Goal: Task Accomplishment & Management: Manage account settings

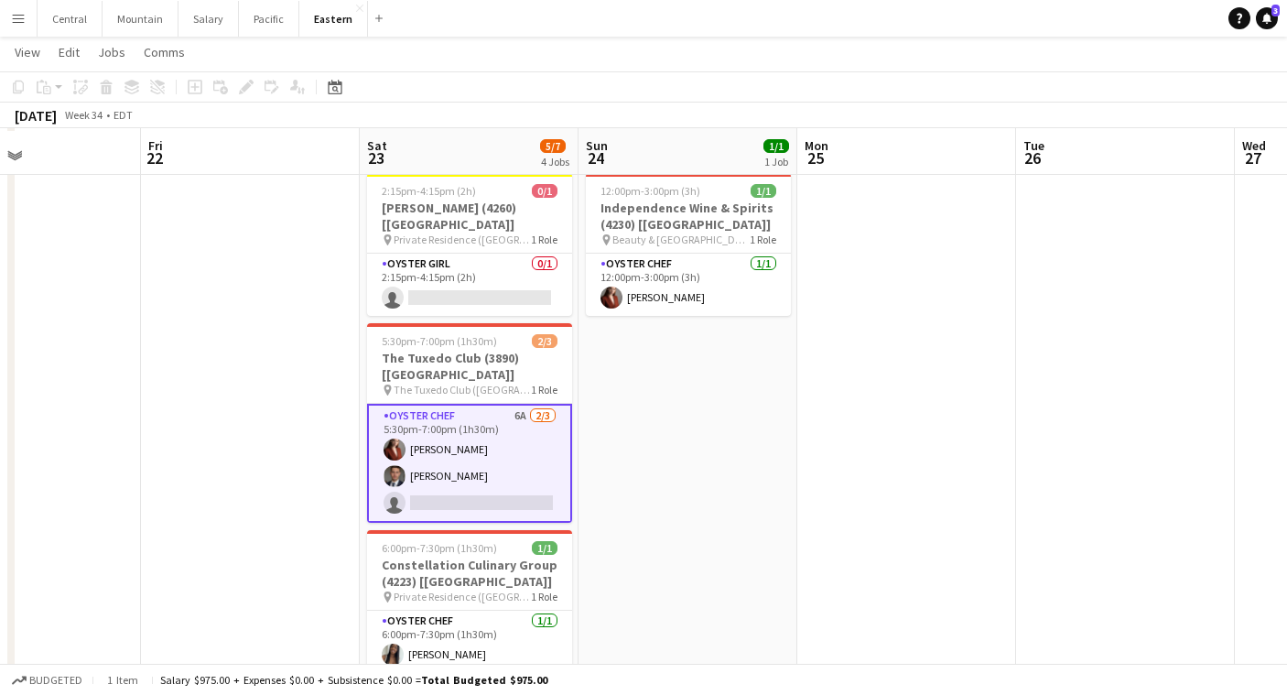
scroll to position [585, 0]
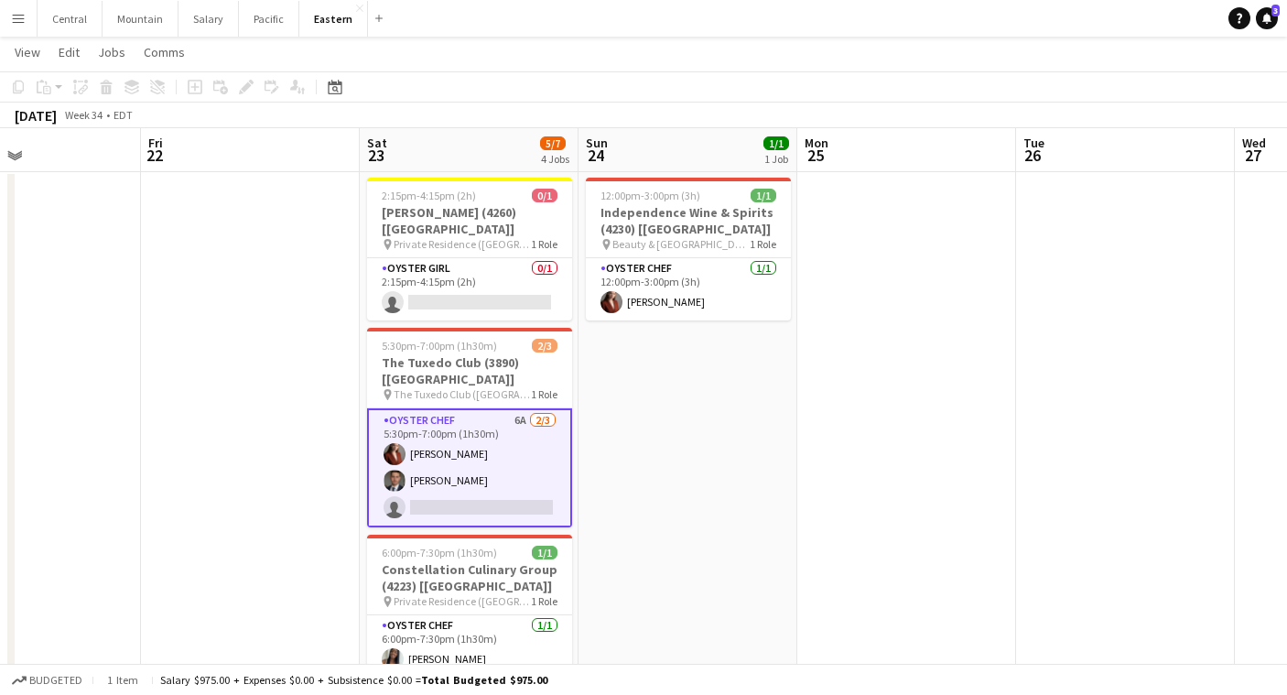
click at [450, 441] on app-card-role "Oyster Chef 6A [DATE] 5:30pm-7:00pm (1h30m) [PERSON_NAME] Artych [PERSON_NAME] …" at bounding box center [469, 467] width 205 height 119
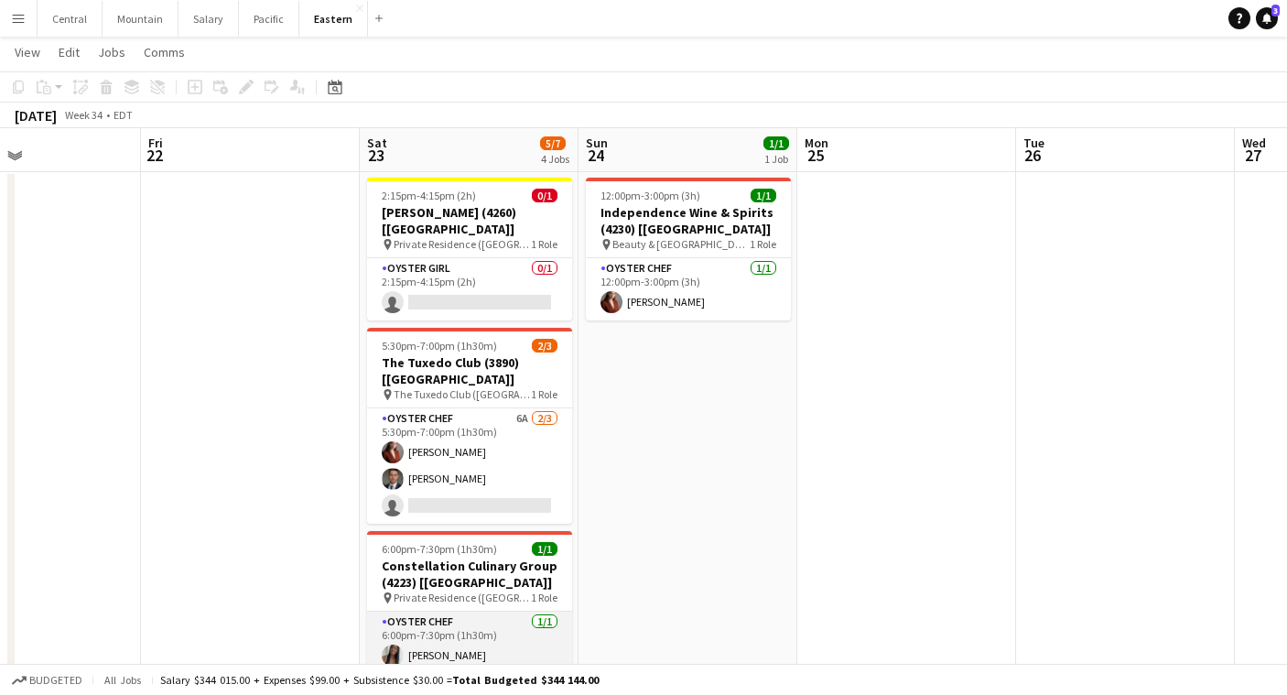
click at [446, 612] on app-card-role "Oyster Chef [DATE] 6:00pm-7:30pm (1h30m) [PERSON_NAME]" at bounding box center [469, 643] width 205 height 62
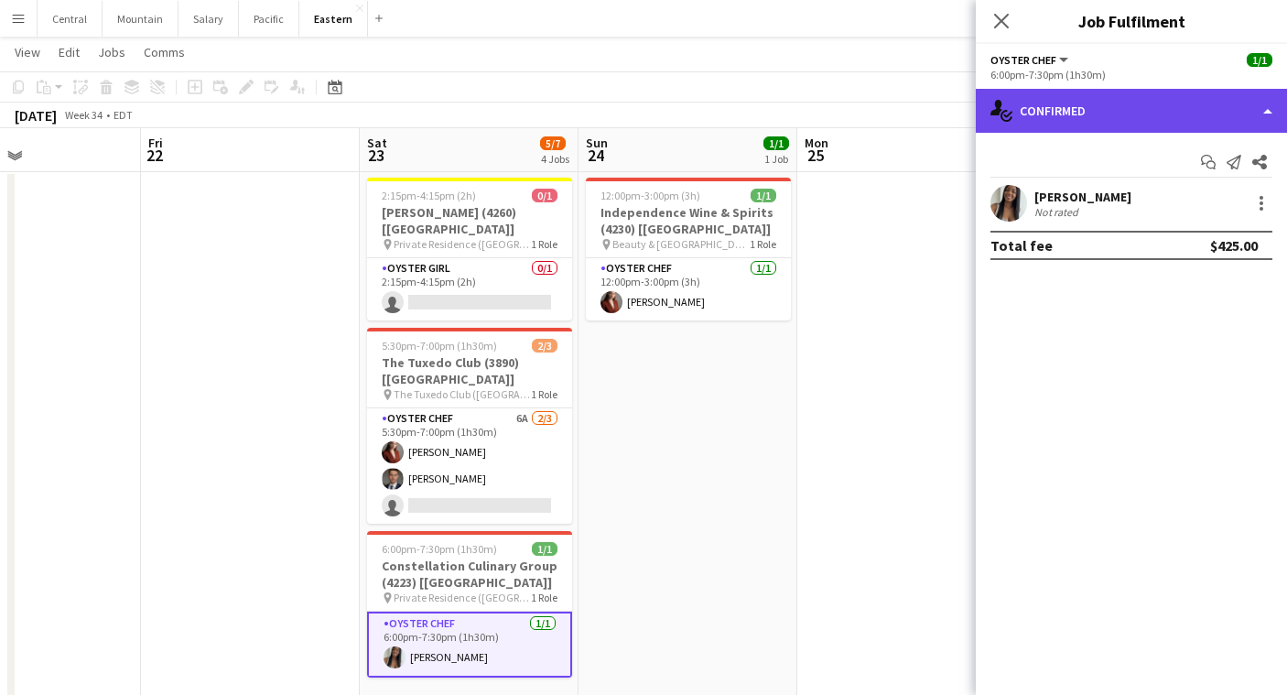
click at [1050, 125] on div "single-neutral-actions-check-2 Confirmed" at bounding box center [1131, 111] width 311 height 44
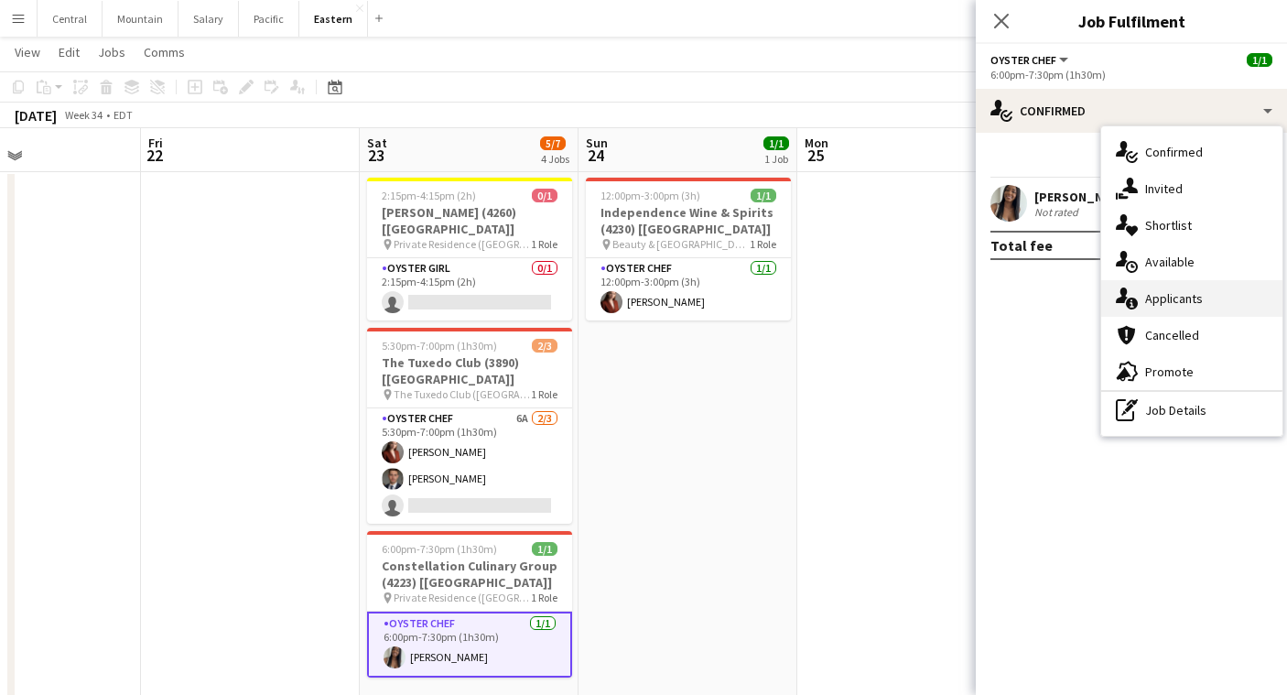
click at [1110, 301] on div "single-neutral-actions-information Applicants" at bounding box center [1191, 298] width 181 height 37
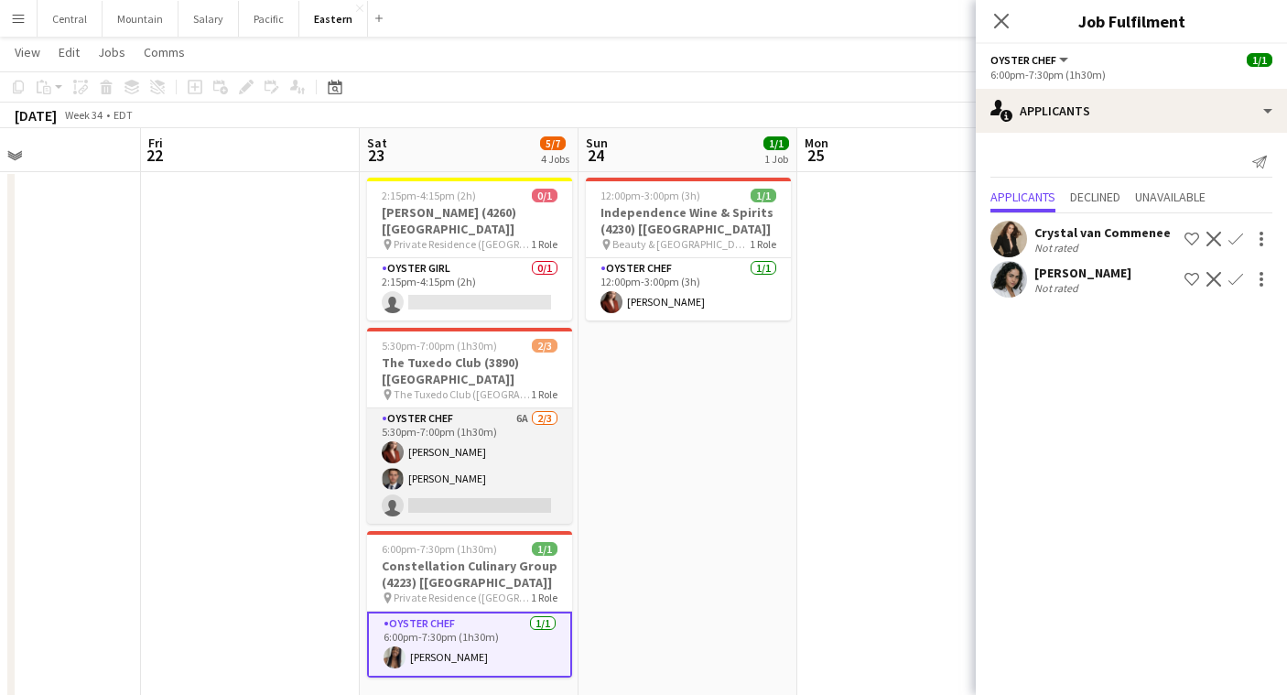
click at [428, 408] on app-card-role "Oyster Chef 6A [DATE] 5:30pm-7:00pm (1h30m) [PERSON_NAME] Artych [PERSON_NAME] …" at bounding box center [469, 465] width 205 height 115
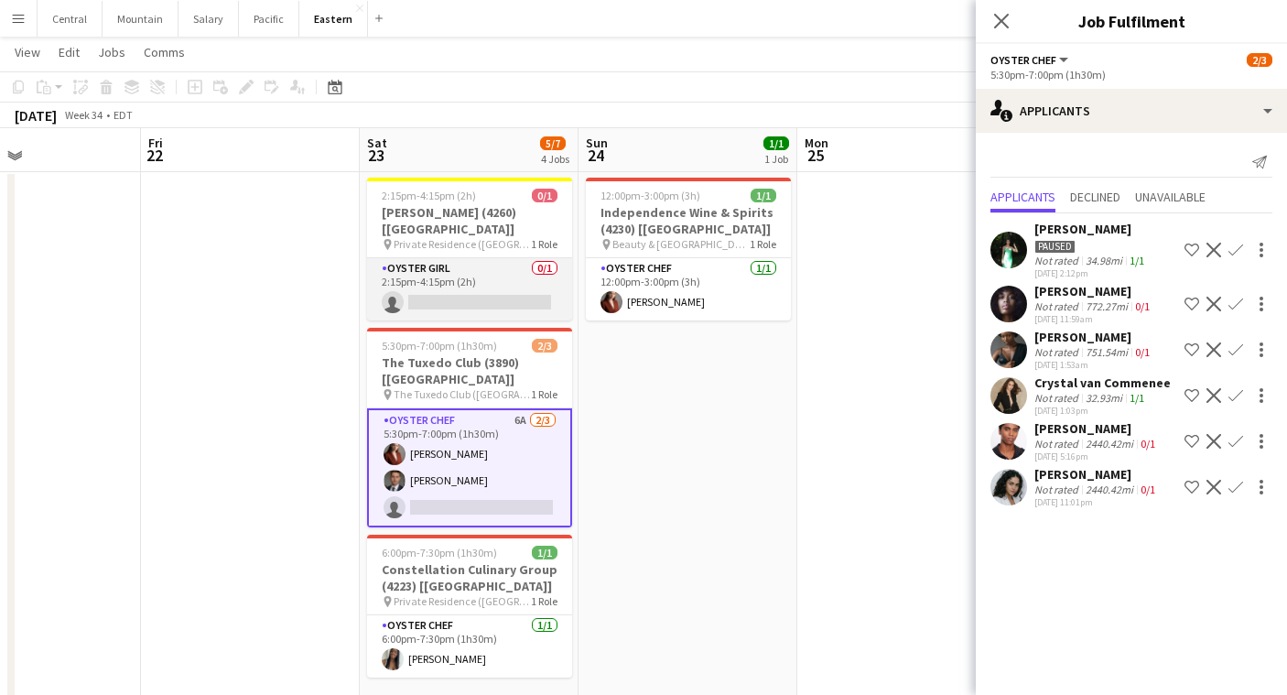
click at [479, 258] on app-card-role "Oyster Girl [DEMOGRAPHIC_DATA]/1 2:15pm-4:15pm (2h) single-neutral-actions" at bounding box center [469, 289] width 205 height 62
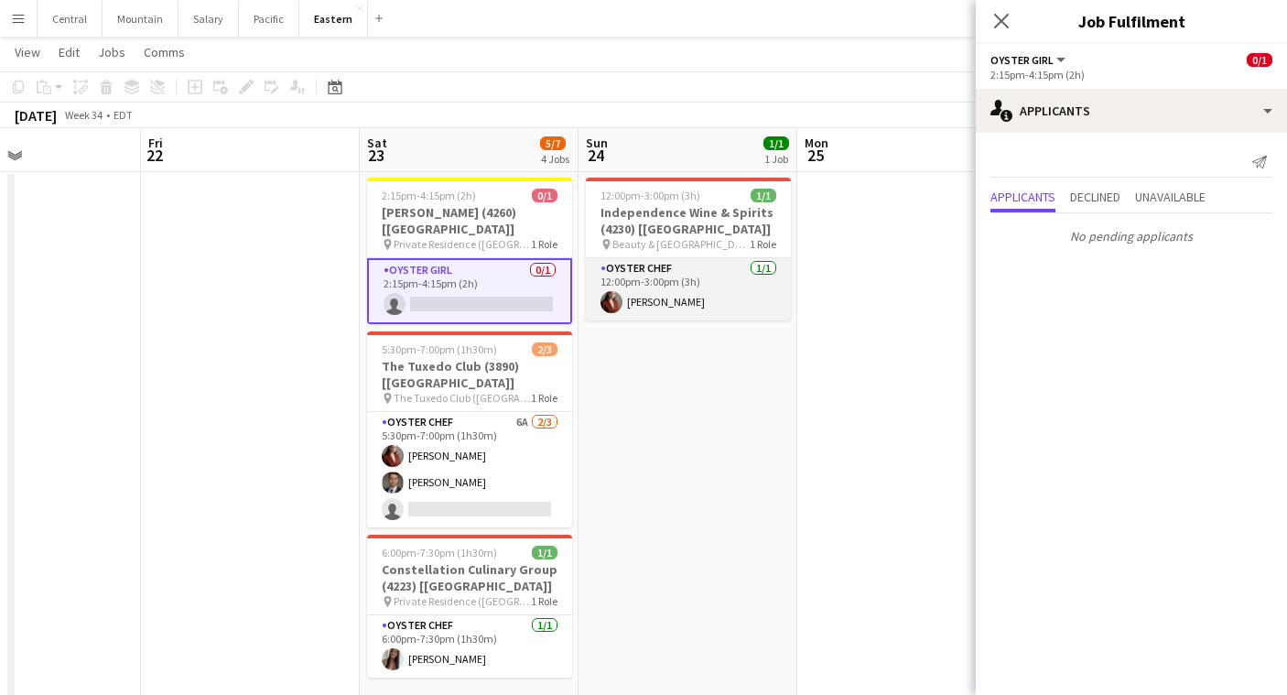
click at [692, 293] on app-card-role "Oyster Chef [DATE] 12:00pm-3:00pm (3h) [PERSON_NAME]" at bounding box center [688, 289] width 205 height 62
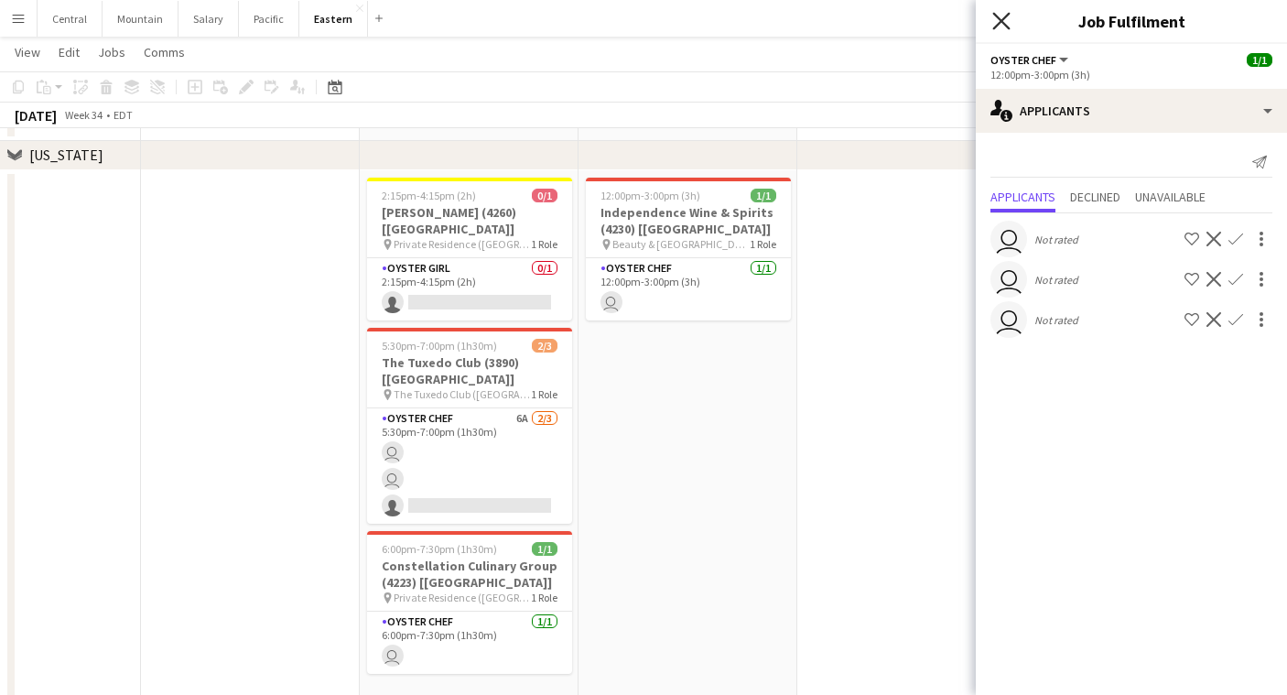
scroll to position [186, 0]
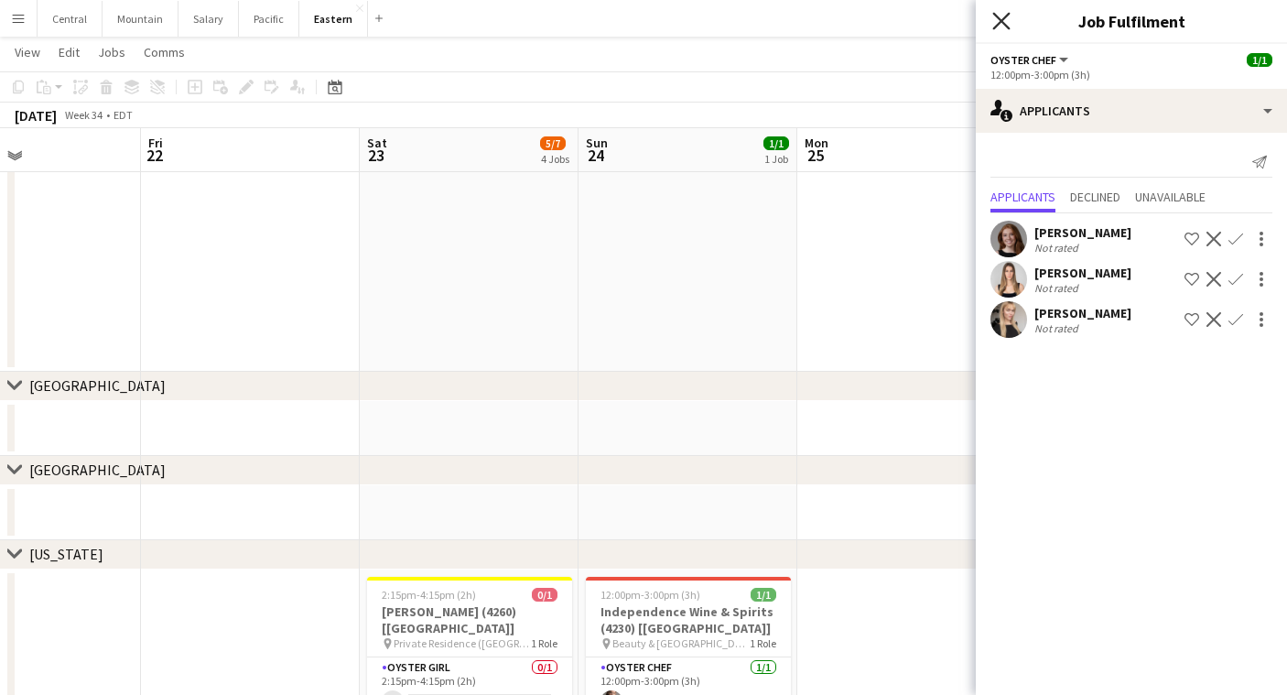
click at [998, 23] on icon "Close pop-in" at bounding box center [1000, 20] width 17 height 17
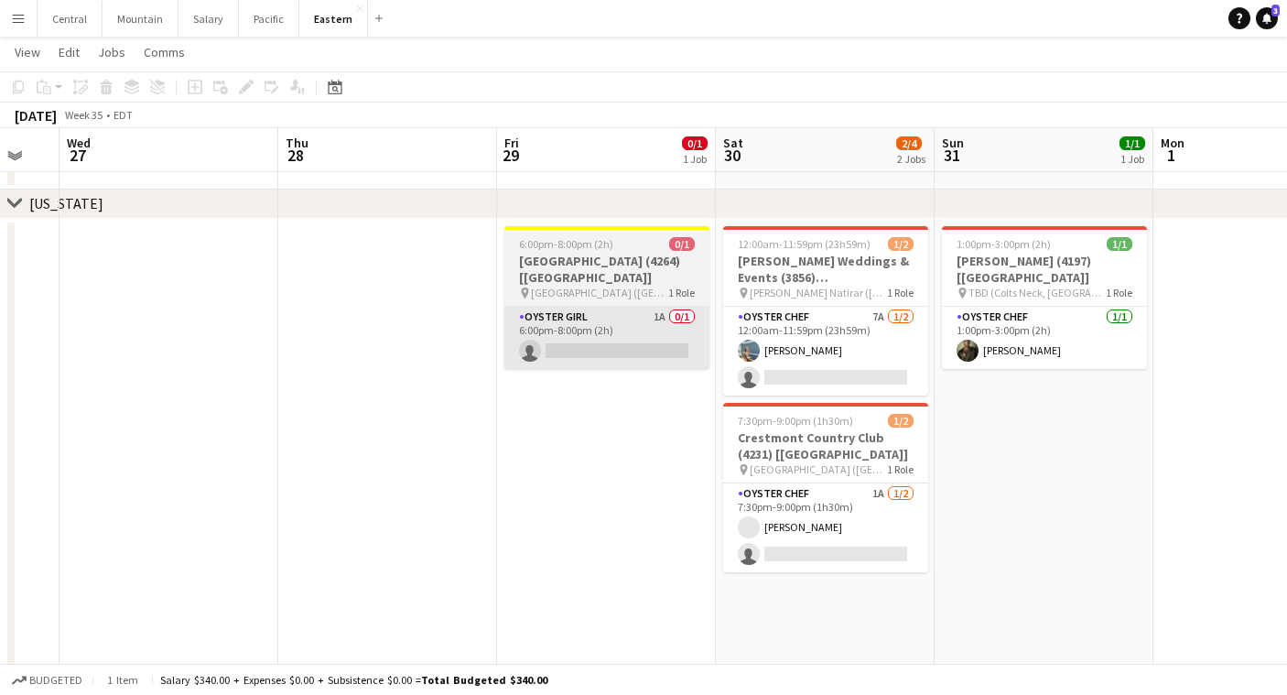
scroll to position [0, 601]
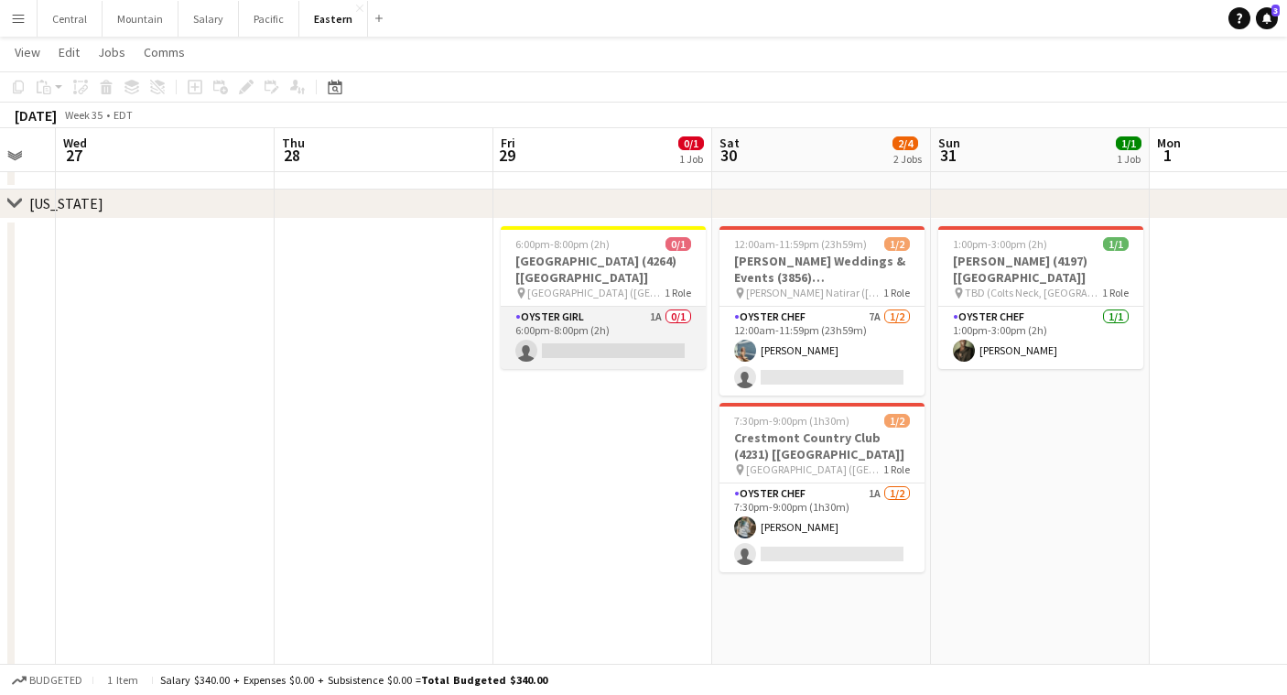
click at [626, 321] on app-card-role "Oyster Girl 1A 0/1 6:00pm-8:00pm (2h) single-neutral-actions" at bounding box center [603, 338] width 205 height 62
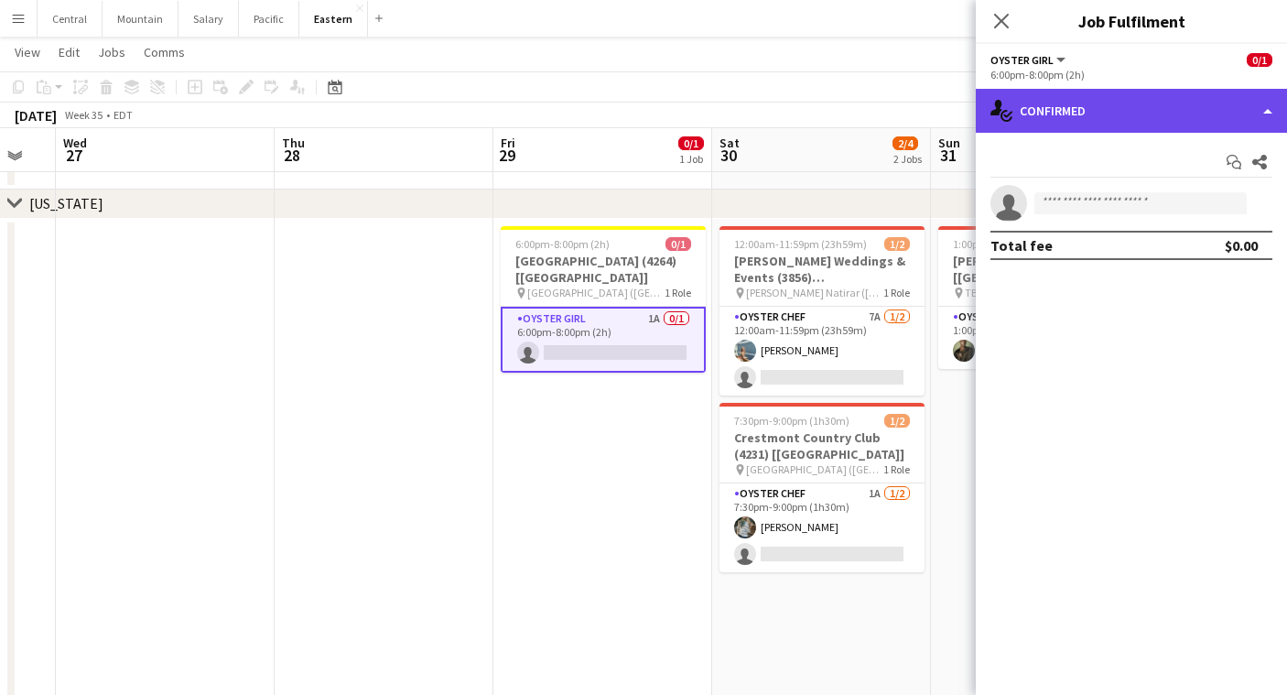
click at [1065, 121] on div "single-neutral-actions-check-2 Confirmed" at bounding box center [1131, 111] width 311 height 44
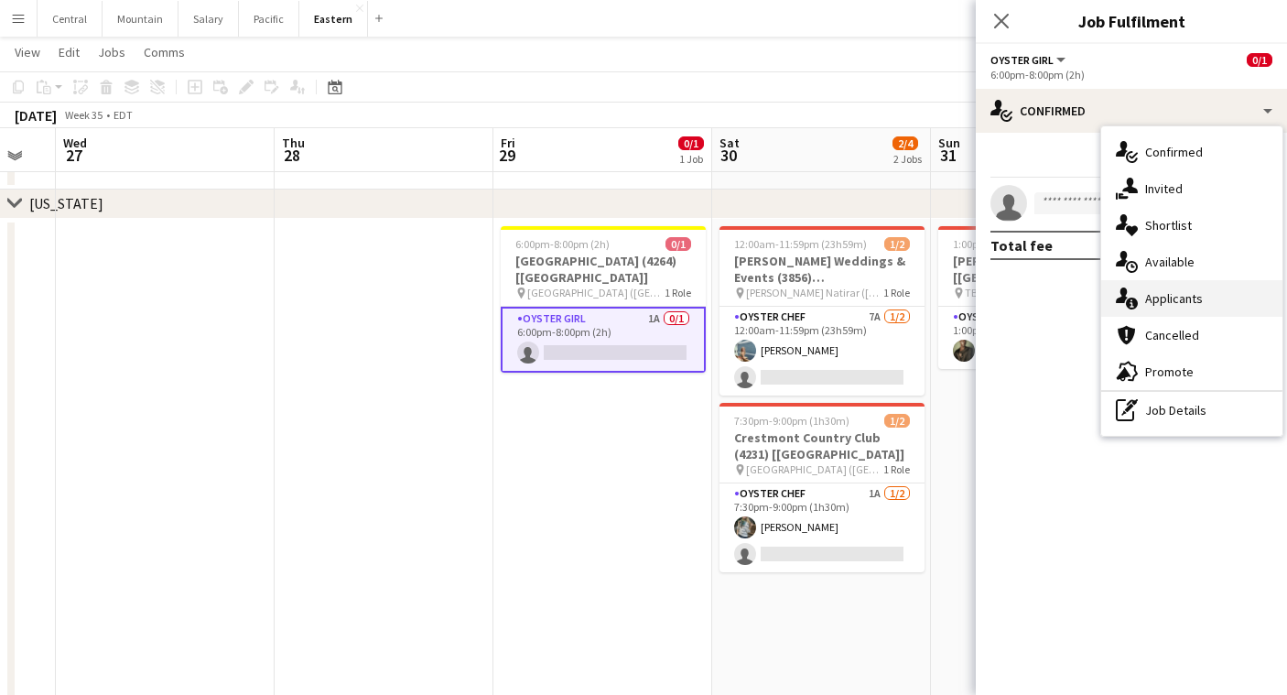
click at [1154, 301] on div "single-neutral-actions-information Applicants" at bounding box center [1191, 298] width 181 height 37
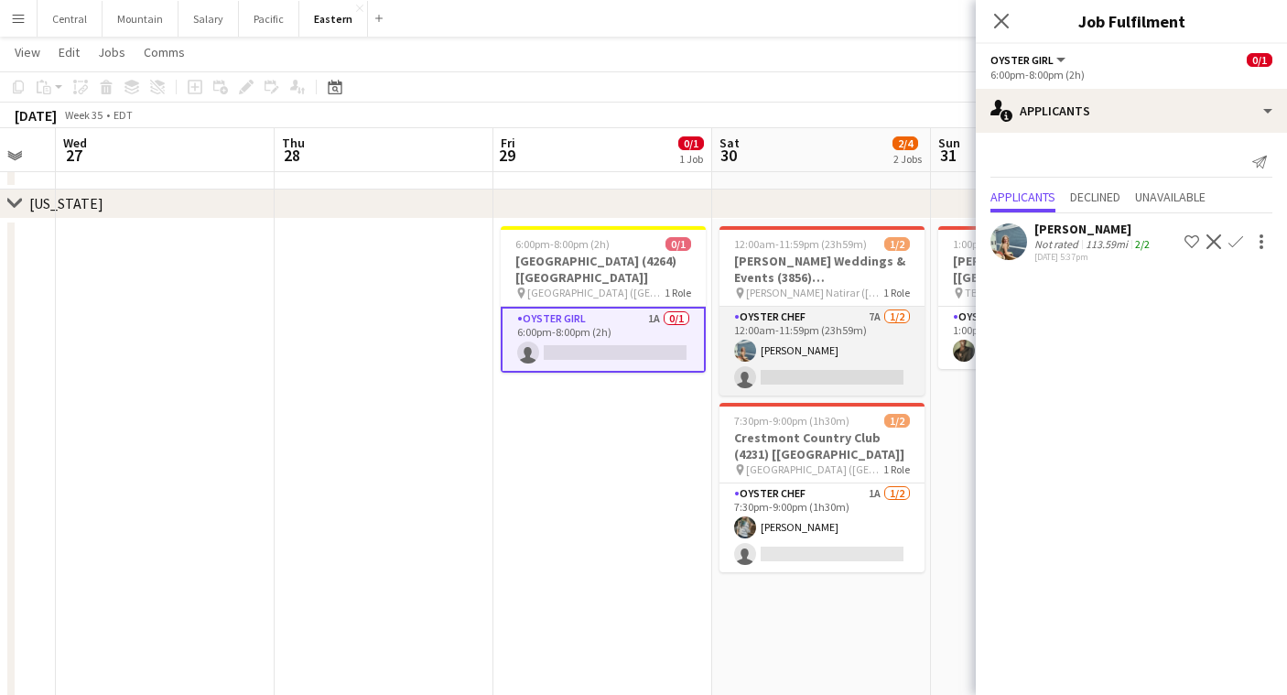
click at [845, 307] on app-card-role "Oyster Chef 7A [DATE] 12:00am-11:59pm (23h59m) [PERSON_NAME] single-neutral-act…" at bounding box center [822, 351] width 205 height 89
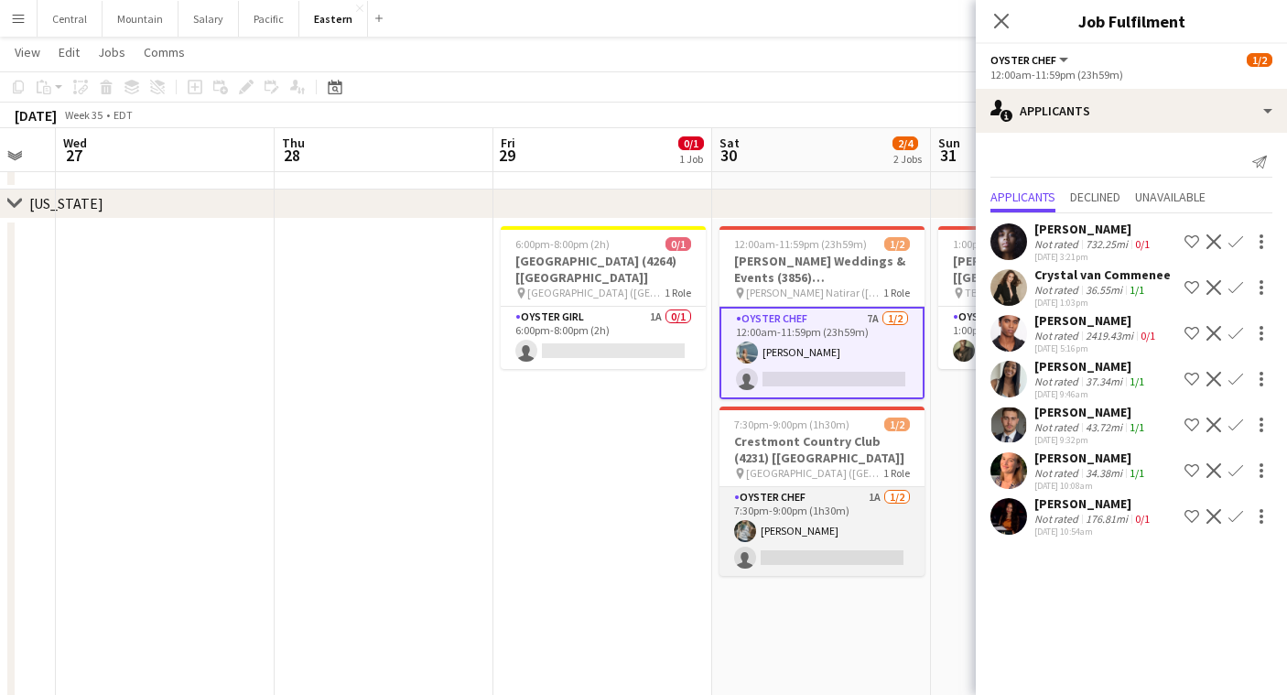
click at [851, 503] on app-card-role "Oyster Chef 1A [DATE] 7:30pm-9:00pm (1h30m) [PERSON_NAME] single-neutral-actions" at bounding box center [822, 531] width 205 height 89
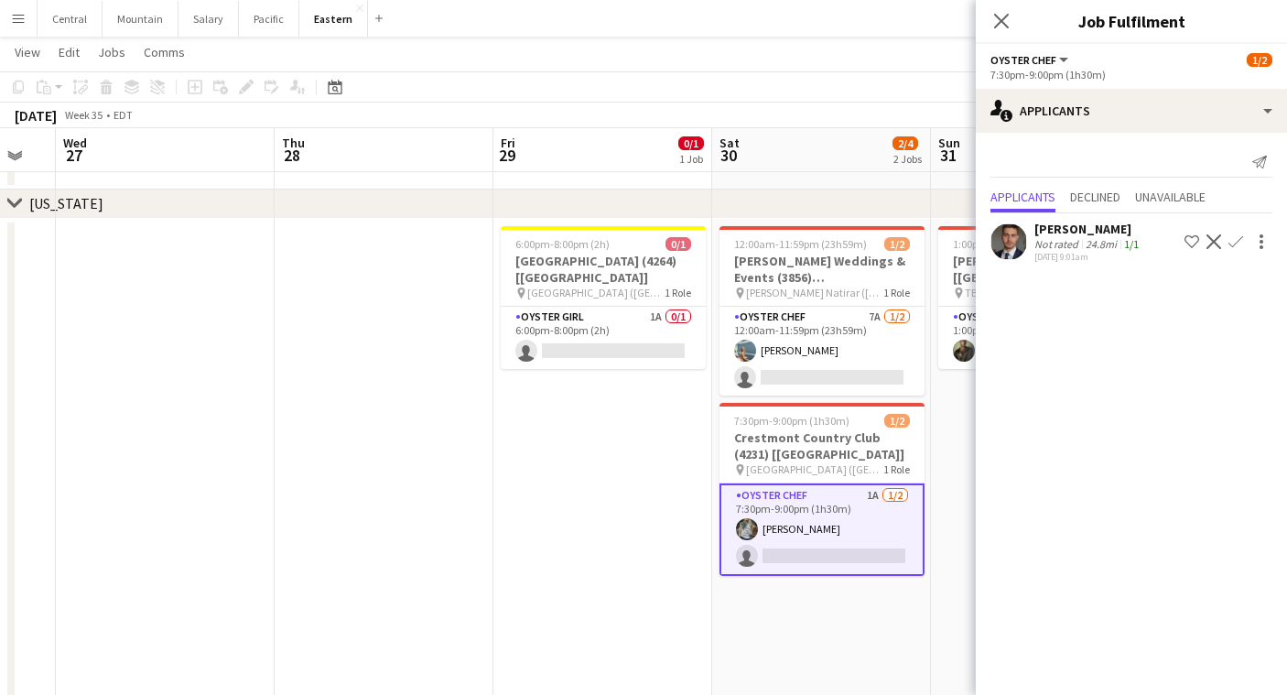
click at [1002, 1] on div "Close pop-in" at bounding box center [1001, 21] width 51 height 42
click at [997, 14] on icon "Close pop-in" at bounding box center [1000, 20] width 17 height 17
